Goal: Find specific page/section: Find specific page/section

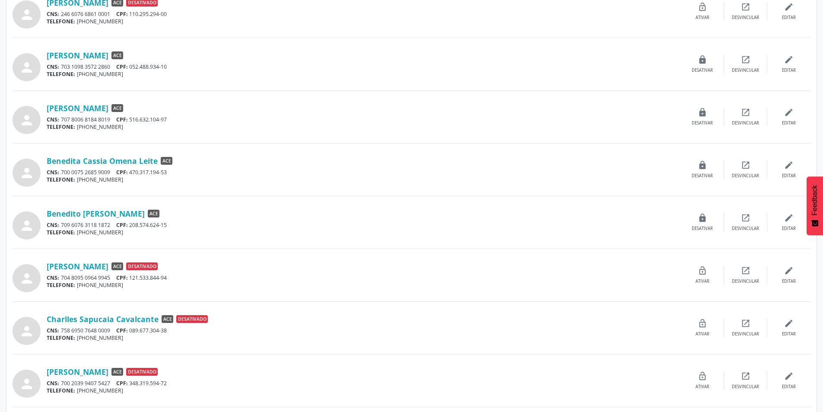
scroll to position [602, 0]
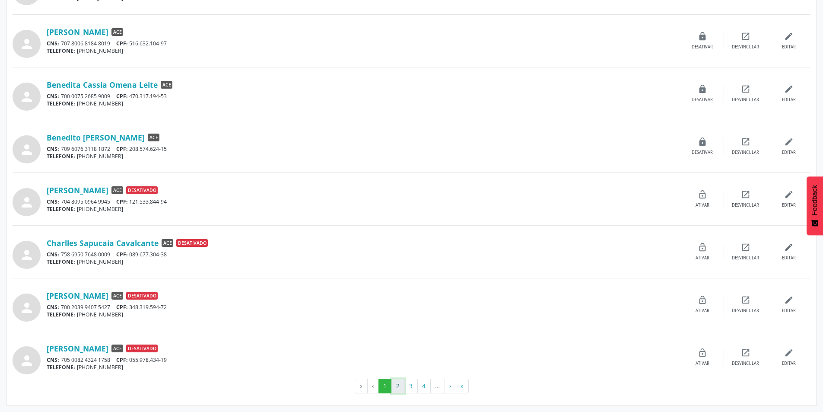
click at [397, 389] on button "2" at bounding box center [398, 386] width 13 height 15
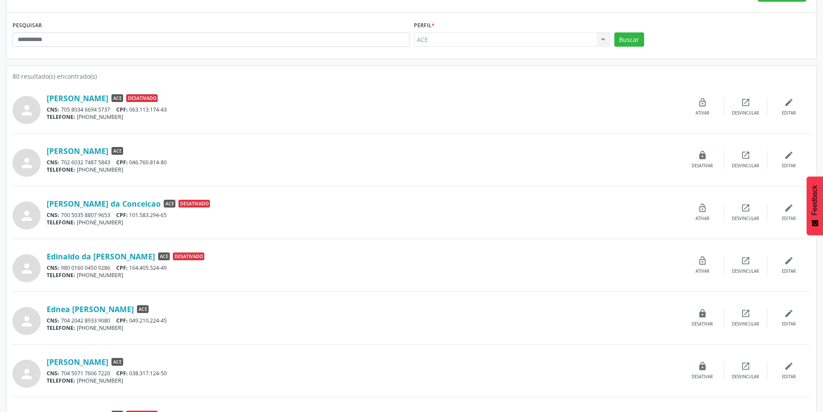
scroll to position [130, 0]
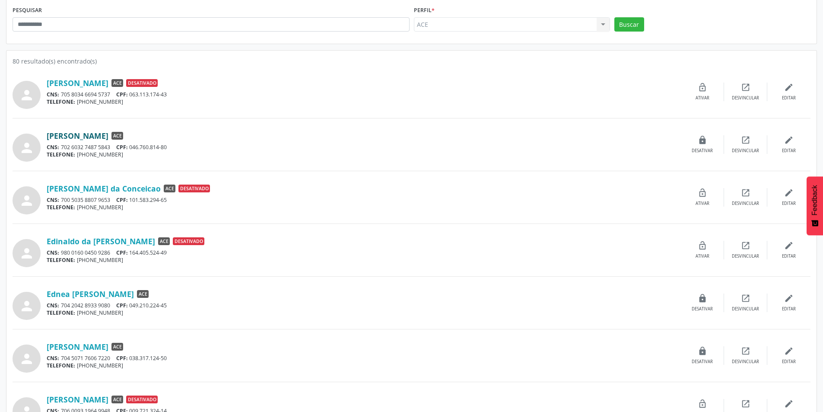
click at [106, 135] on link "[PERSON_NAME]" at bounding box center [78, 136] width 62 height 10
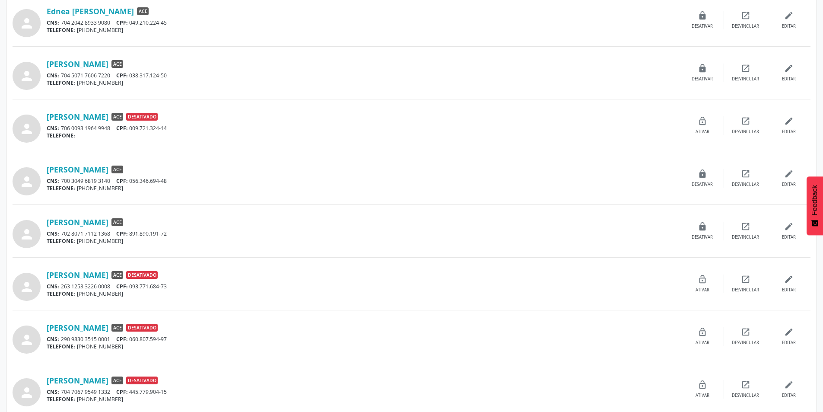
scroll to position [432, 0]
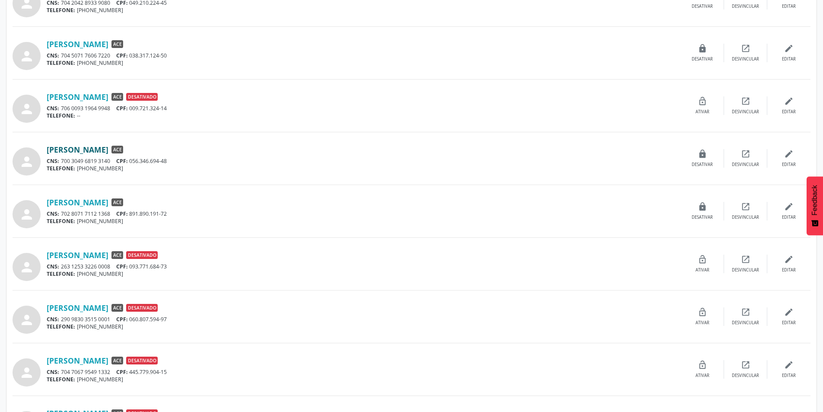
click at [70, 149] on link "[PERSON_NAME]" at bounding box center [78, 150] width 62 height 10
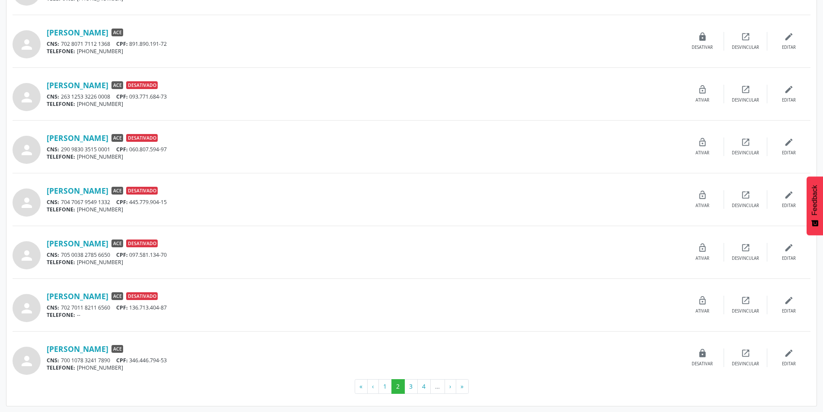
scroll to position [602, 0]
click at [410, 384] on button "3" at bounding box center [411, 386] width 13 height 15
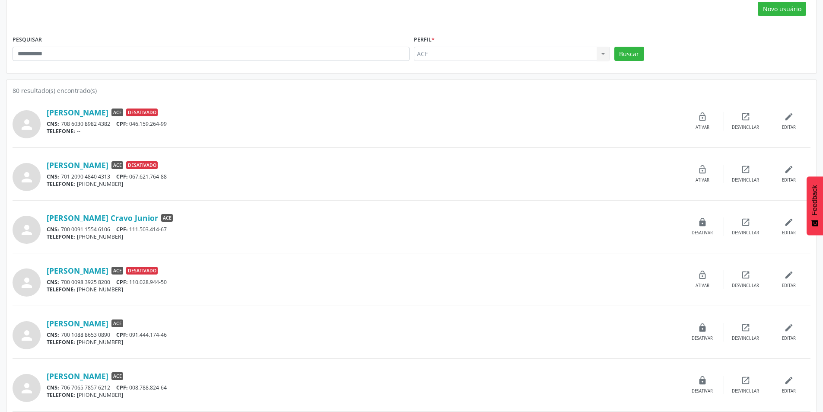
scroll to position [130, 0]
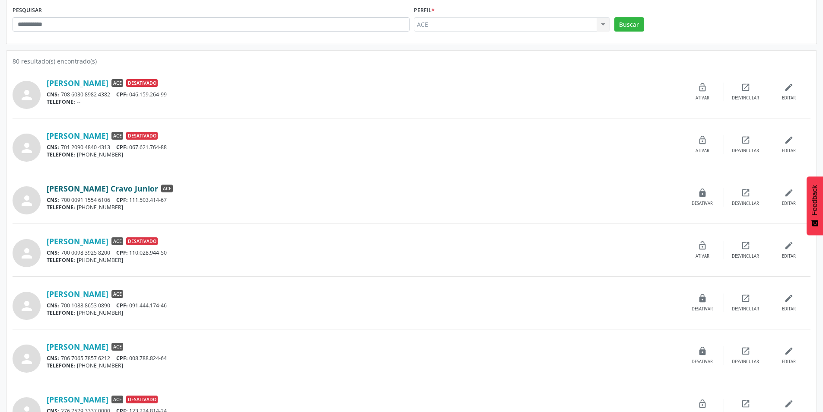
click at [100, 185] on link "[PERSON_NAME] Cravo Junior" at bounding box center [103, 189] width 112 height 10
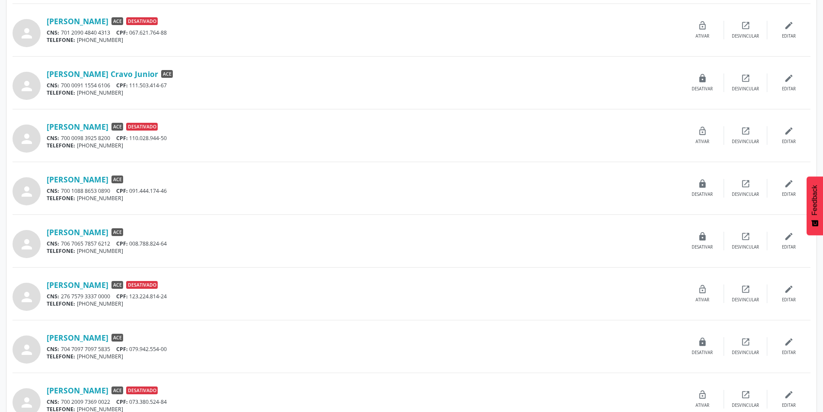
scroll to position [259, 0]
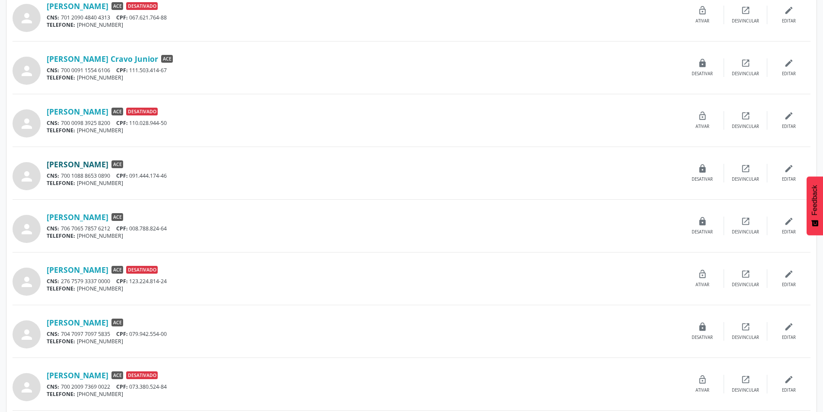
click at [87, 166] on link "[PERSON_NAME]" at bounding box center [78, 164] width 62 height 10
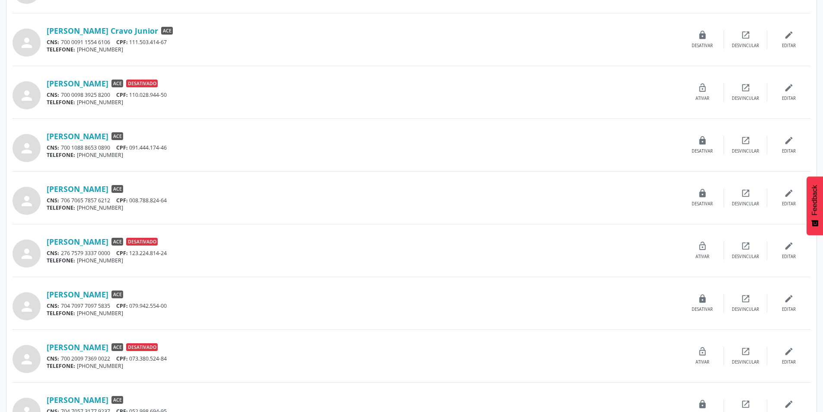
scroll to position [303, 0]
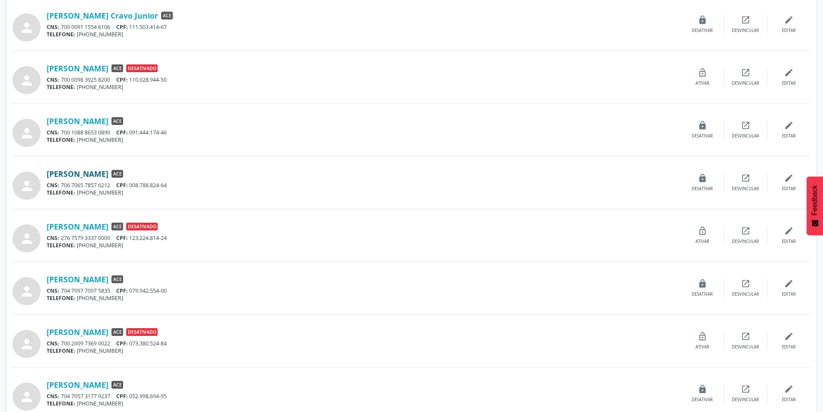
click at [99, 172] on link "[PERSON_NAME]" at bounding box center [78, 174] width 62 height 10
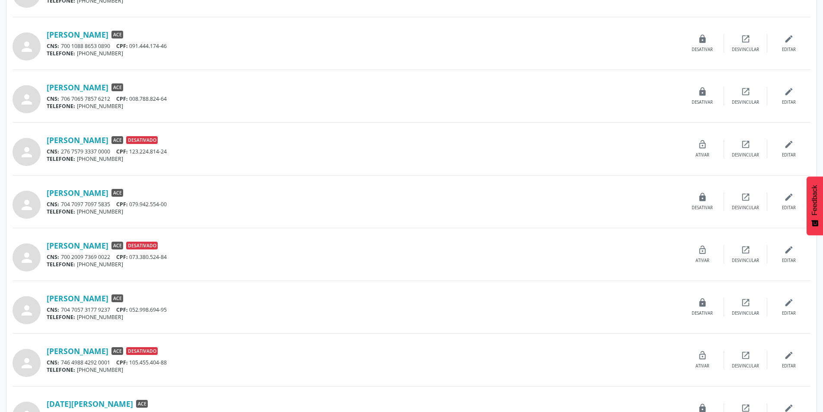
scroll to position [432, 0]
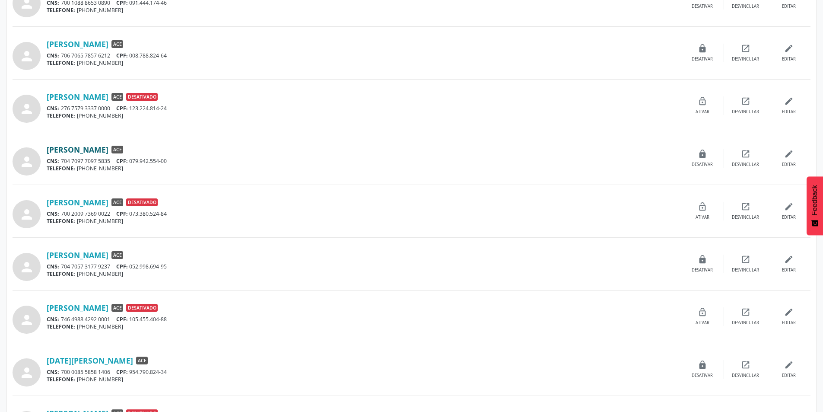
click at [108, 150] on link "[PERSON_NAME]" at bounding box center [78, 150] width 62 height 10
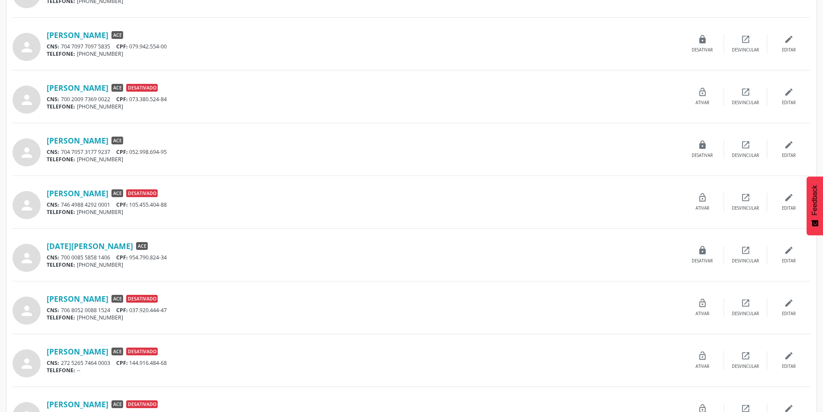
scroll to position [562, 0]
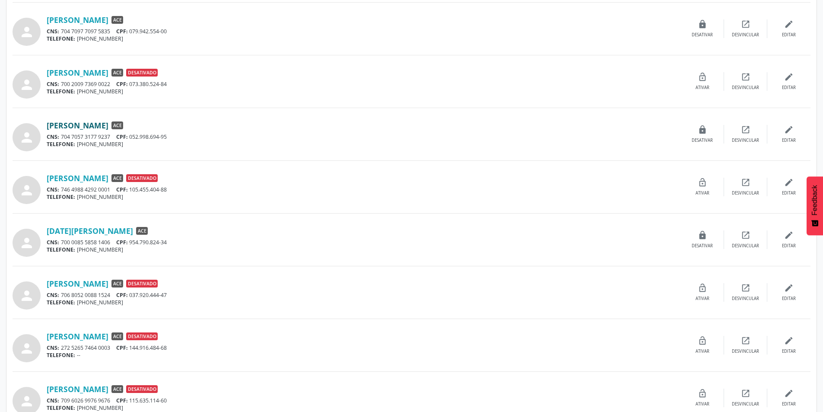
click at [96, 127] on link "[PERSON_NAME]" at bounding box center [78, 126] width 62 height 10
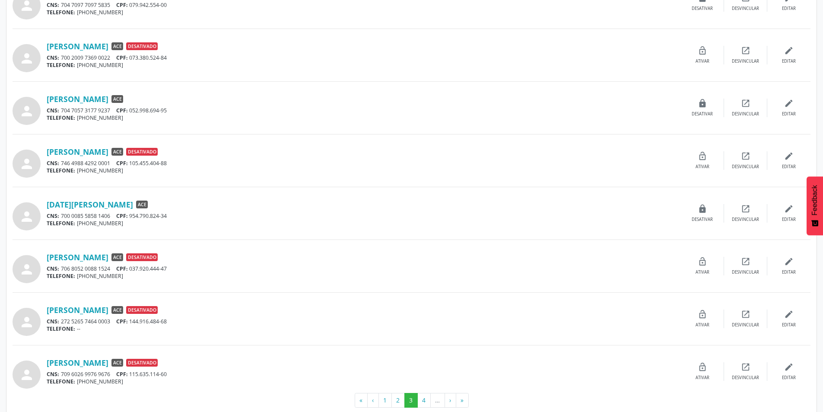
scroll to position [602, 0]
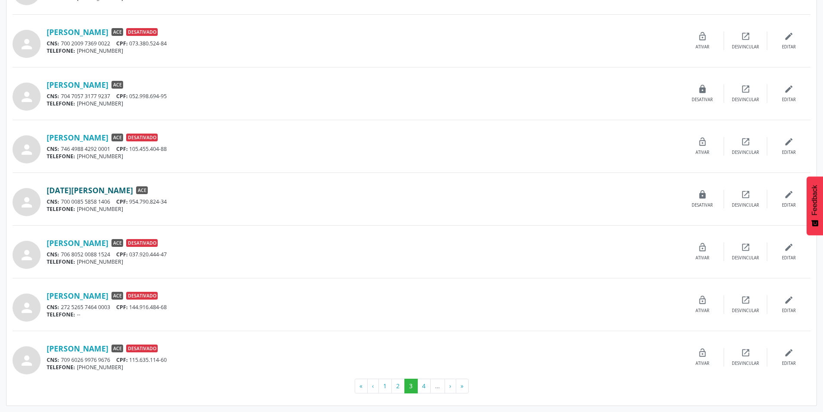
click at [93, 190] on link "[DATE][PERSON_NAME]" at bounding box center [90, 190] width 86 height 10
click at [426, 387] on button "4" at bounding box center [423, 386] width 13 height 15
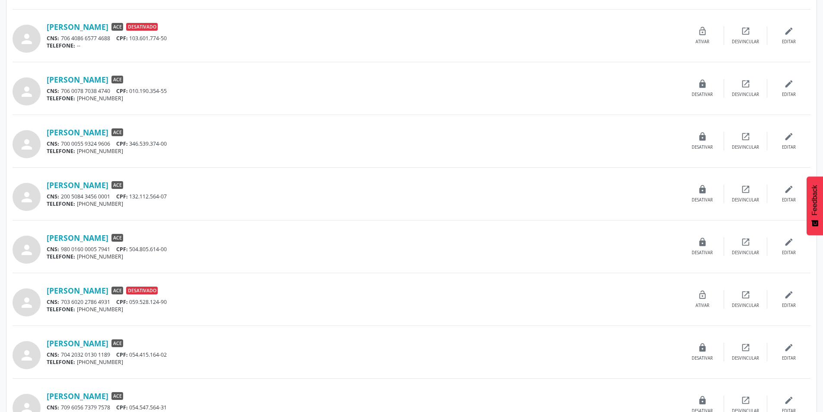
scroll to position [346, 0]
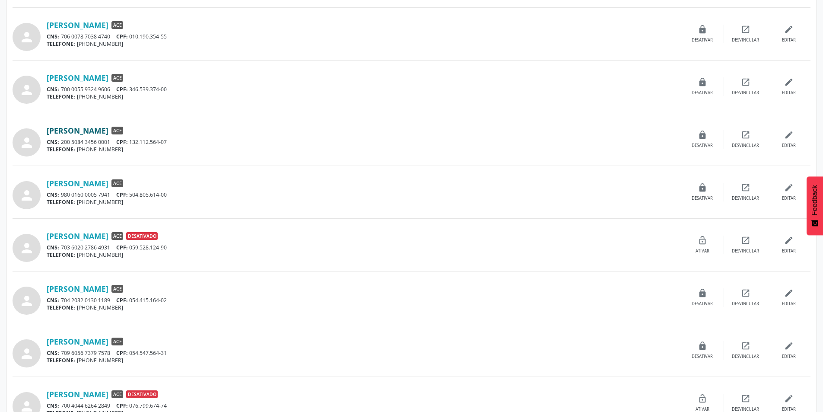
click at [108, 133] on link "[PERSON_NAME]" at bounding box center [78, 131] width 62 height 10
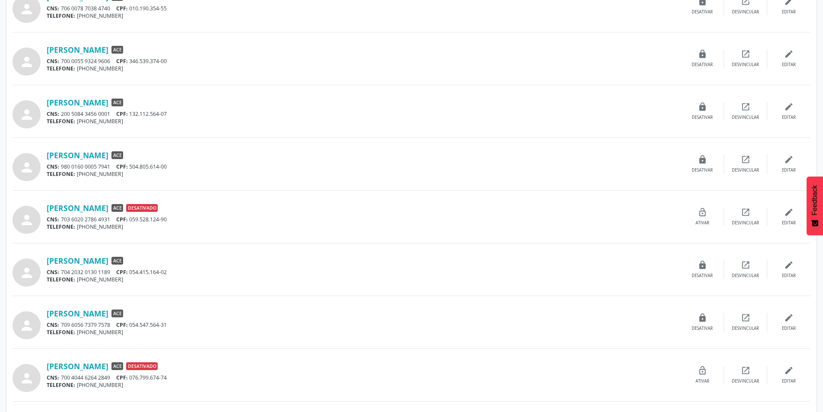
scroll to position [389, 0]
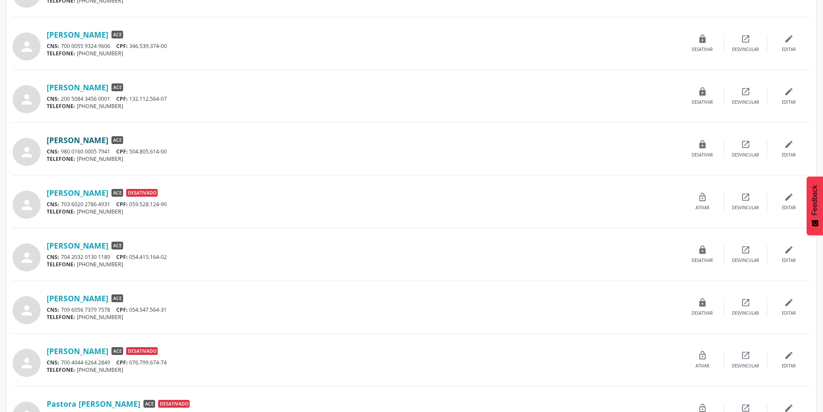
click at [85, 140] on link "[PERSON_NAME]" at bounding box center [78, 140] width 62 height 10
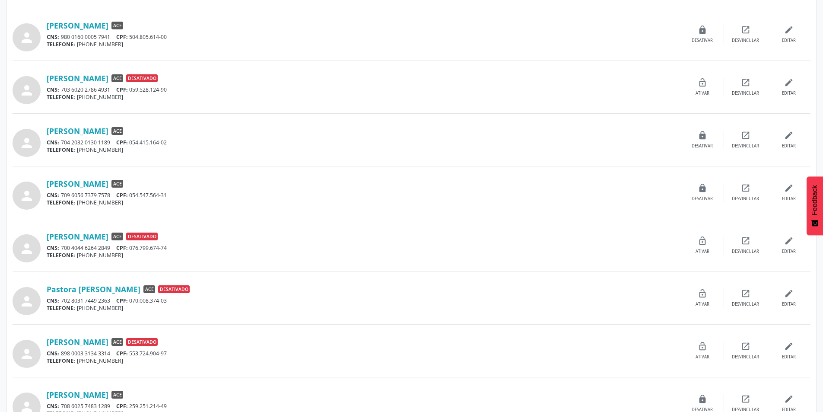
scroll to position [519, 0]
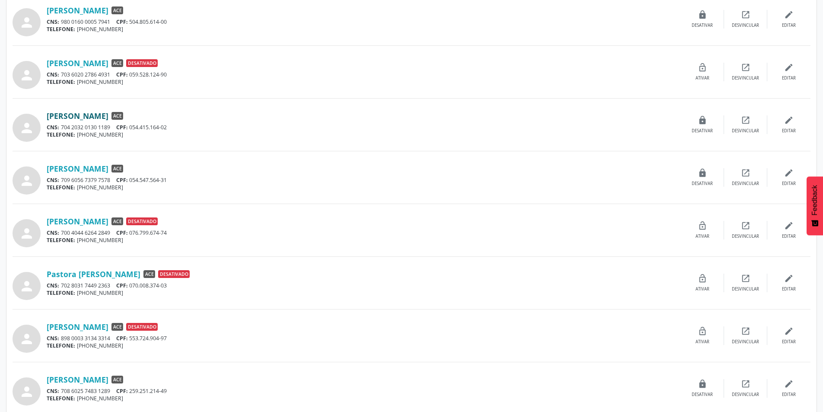
click at [108, 111] on link "[PERSON_NAME]" at bounding box center [78, 116] width 62 height 10
click at [108, 166] on link "[PERSON_NAME]" at bounding box center [78, 169] width 62 height 10
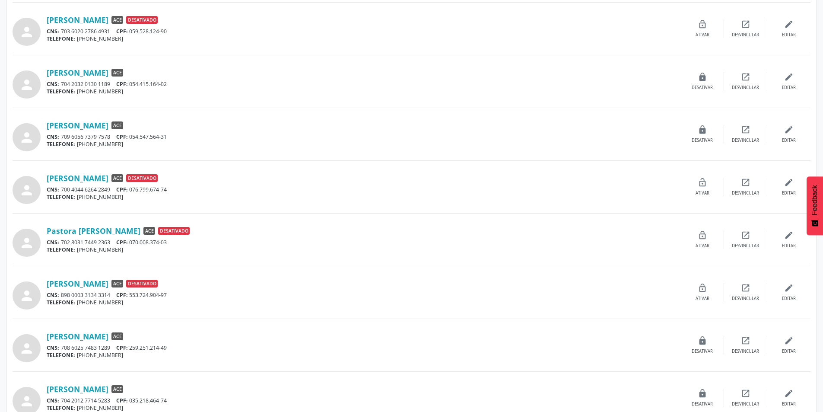
scroll to position [602, 0]
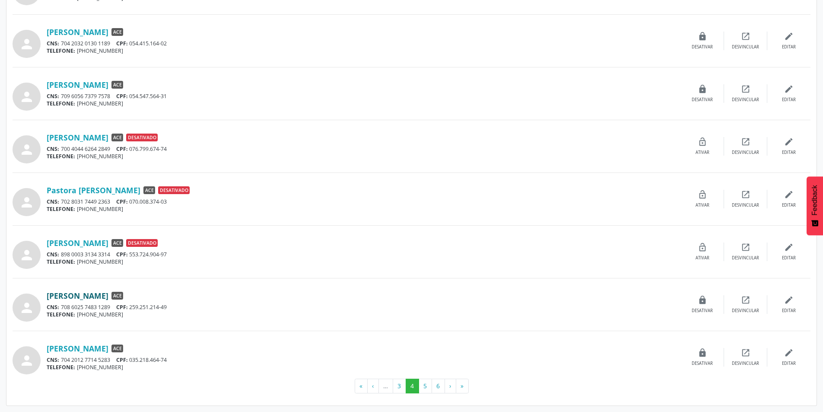
click at [81, 295] on link "[PERSON_NAME]" at bounding box center [78, 296] width 62 height 10
click at [82, 350] on link "[PERSON_NAME]" at bounding box center [78, 349] width 62 height 10
click at [423, 382] on button "5" at bounding box center [425, 386] width 13 height 15
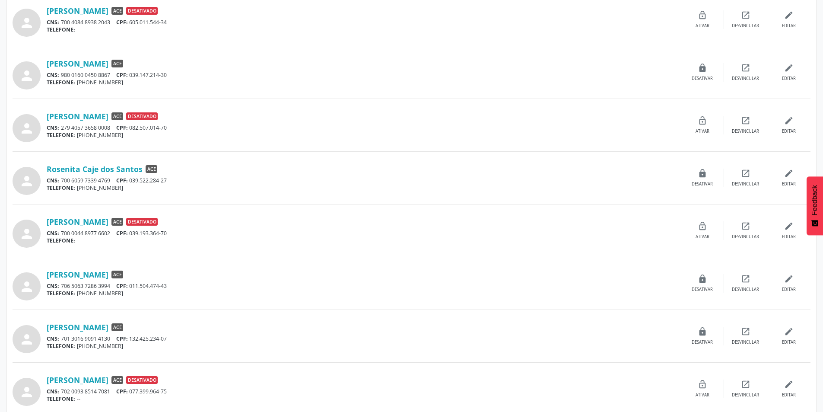
scroll to position [259, 0]
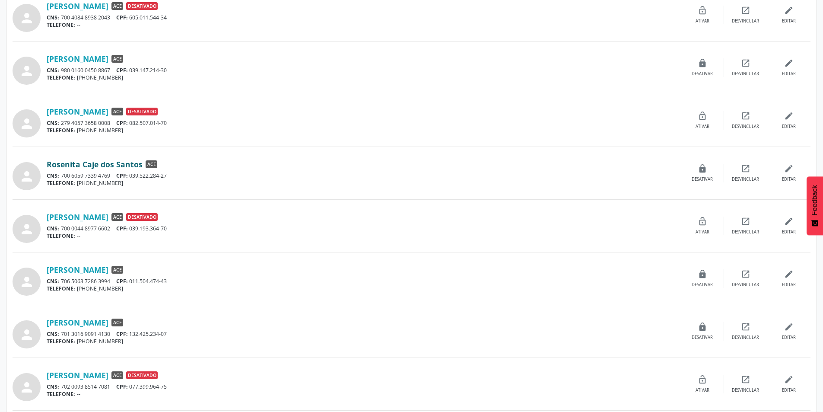
click at [67, 166] on link "Rosenita Caje dos Santos" at bounding box center [95, 164] width 96 height 10
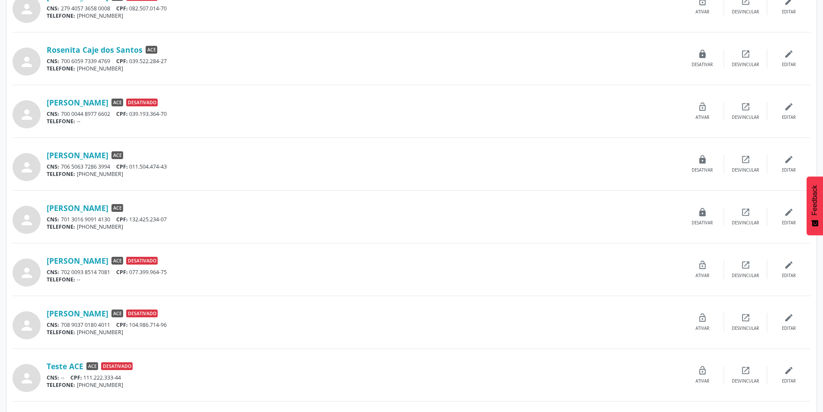
scroll to position [389, 0]
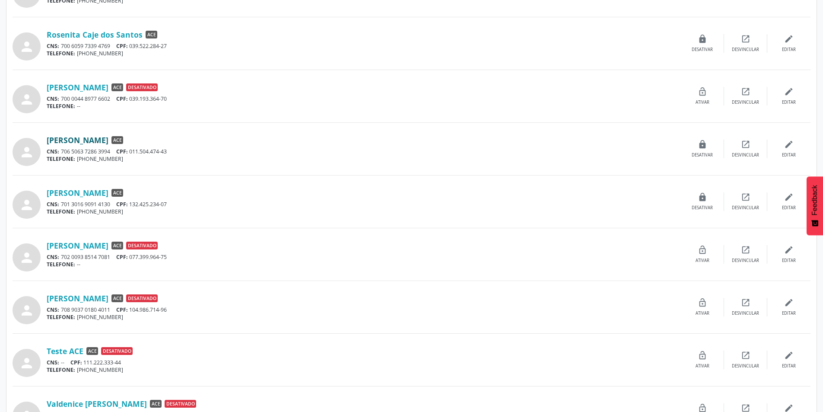
click at [108, 140] on link "[PERSON_NAME]" at bounding box center [78, 140] width 62 height 10
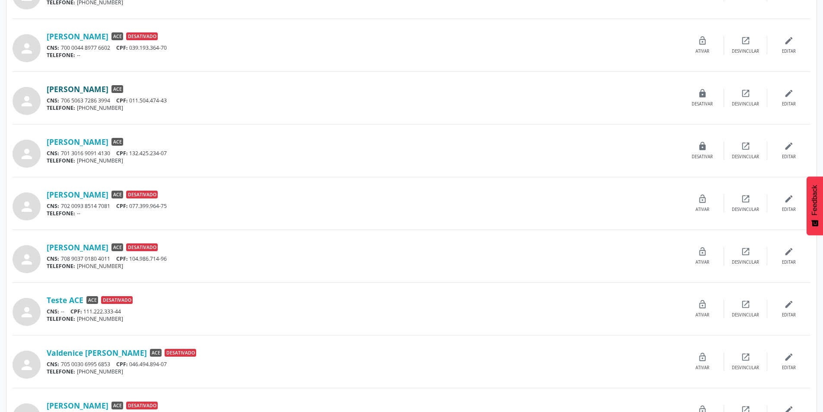
scroll to position [475, 0]
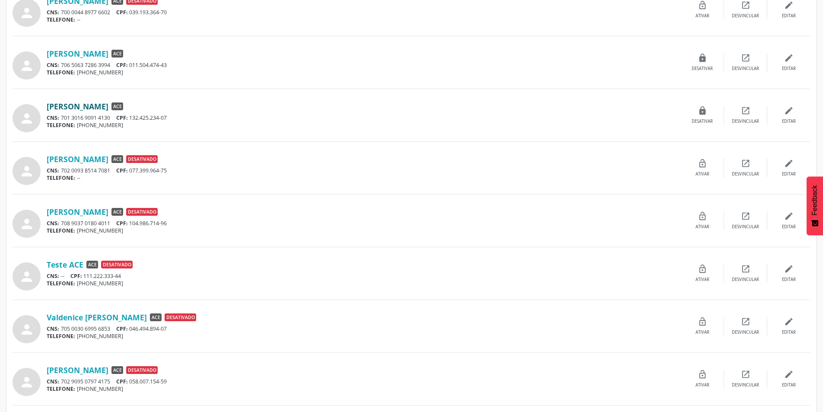
click at [85, 103] on link "[PERSON_NAME]" at bounding box center [78, 107] width 62 height 10
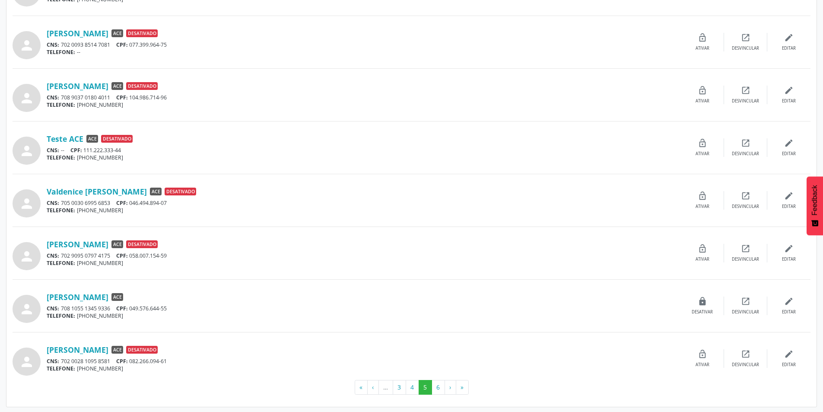
scroll to position [602, 0]
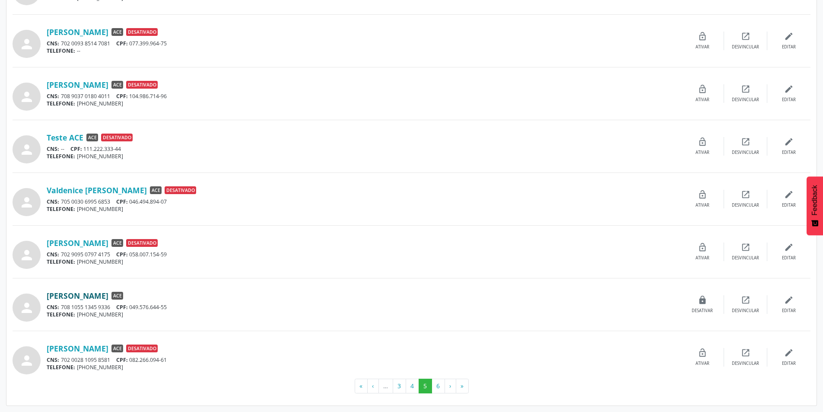
click at [60, 299] on link "[PERSON_NAME]" at bounding box center [78, 296] width 62 height 10
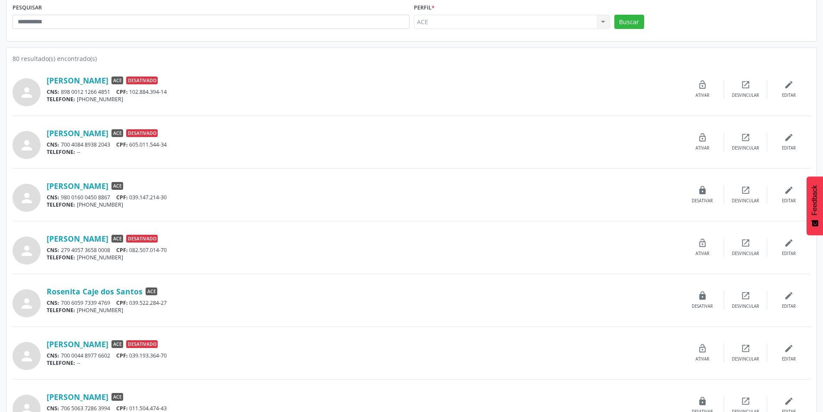
scroll to position [0, 0]
